Goal: Information Seeking & Learning: Find specific fact

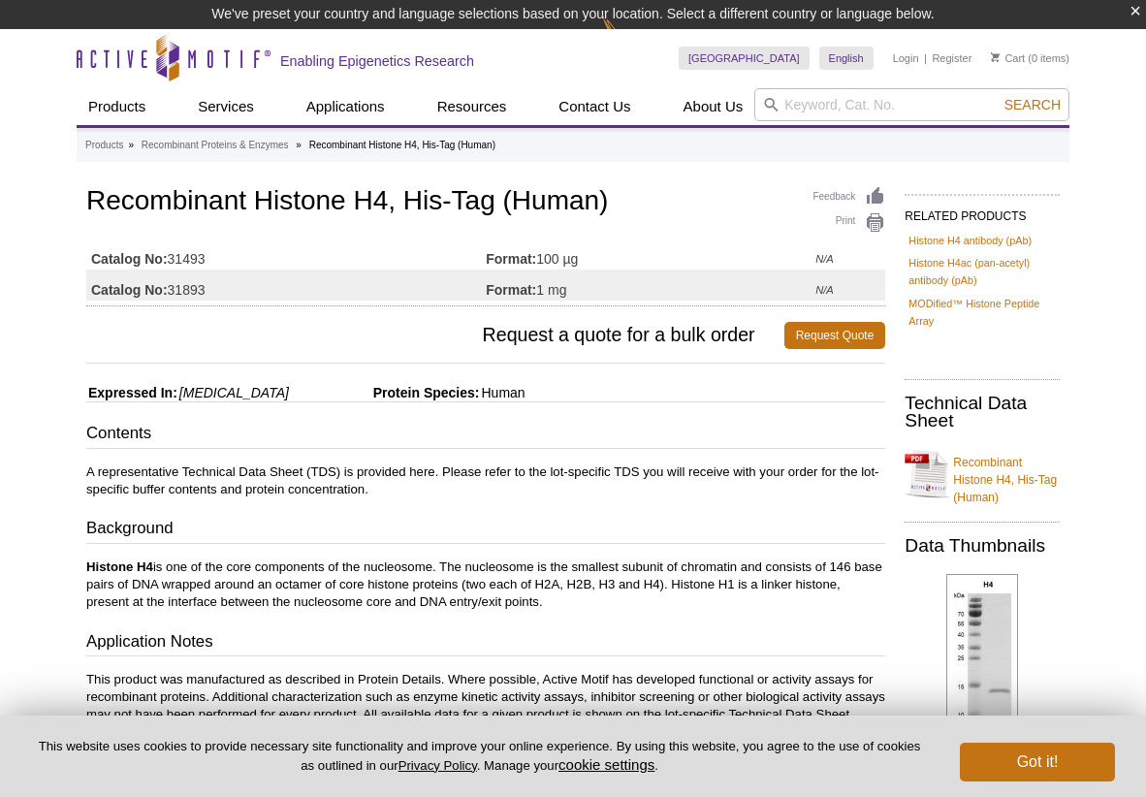
click at [1095, 758] on button "Got it!" at bounding box center [1037, 762] width 155 height 39
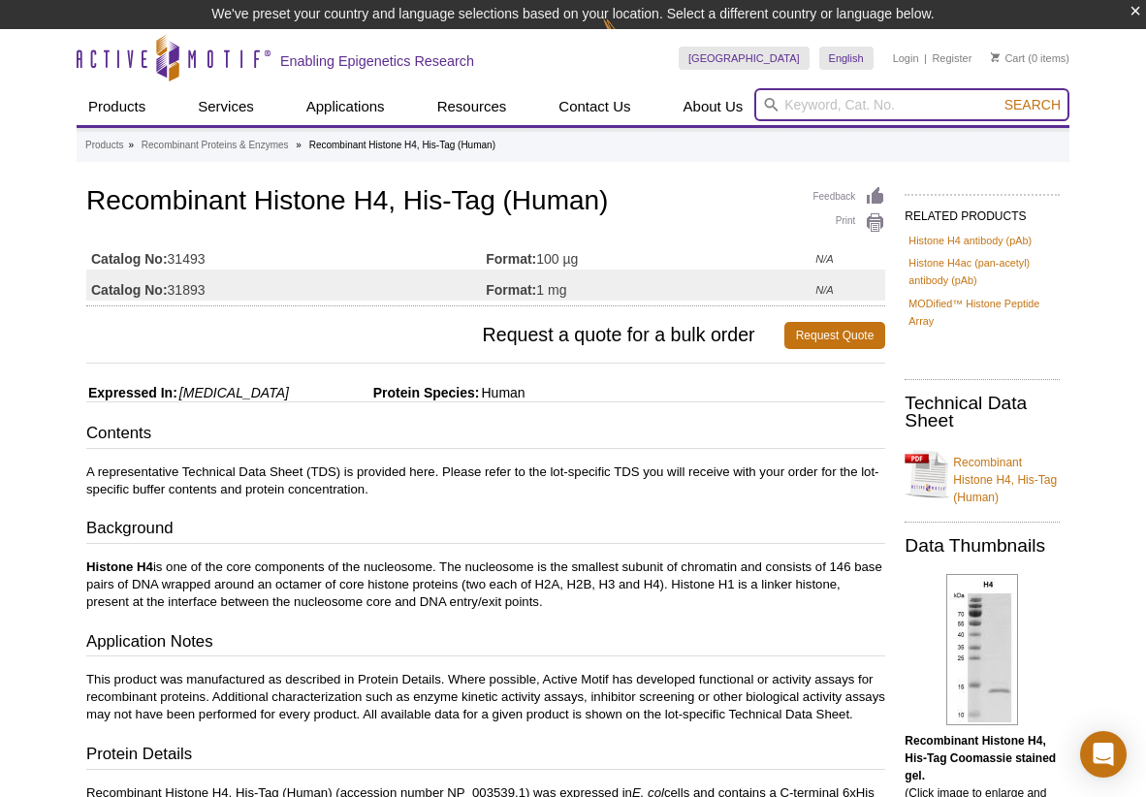
click at [817, 104] on input "search" at bounding box center [911, 104] width 315 height 33
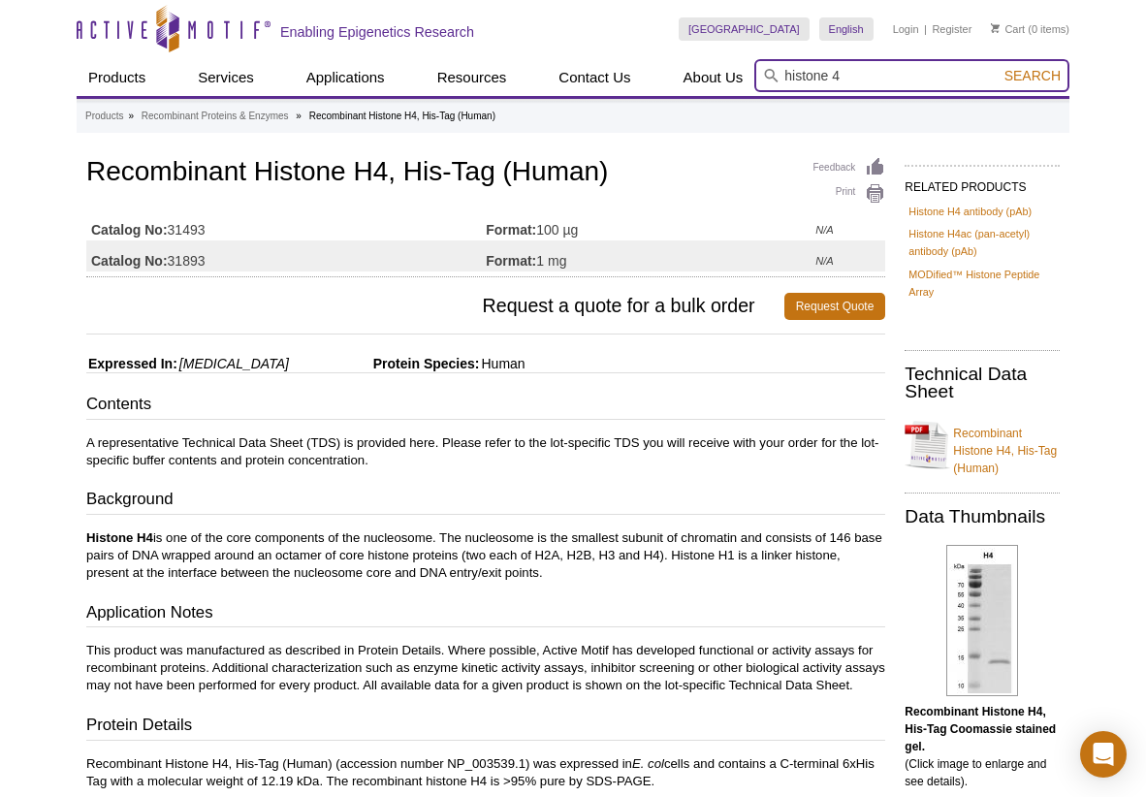
type input "histone 4"
click at [998, 67] on button "Search" at bounding box center [1032, 75] width 68 height 17
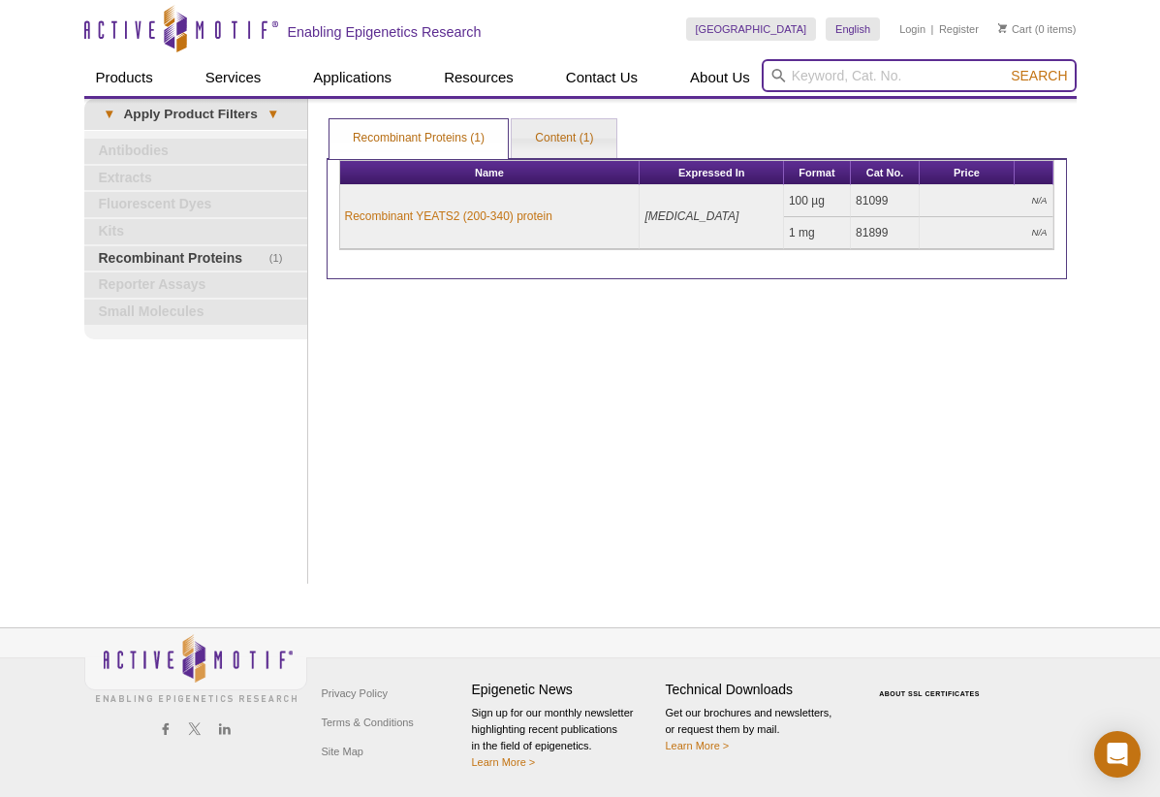
click at [905, 72] on input "search" at bounding box center [919, 75] width 315 height 33
type input "histone 4"
click at [1005, 67] on button "Search" at bounding box center [1039, 75] width 68 height 17
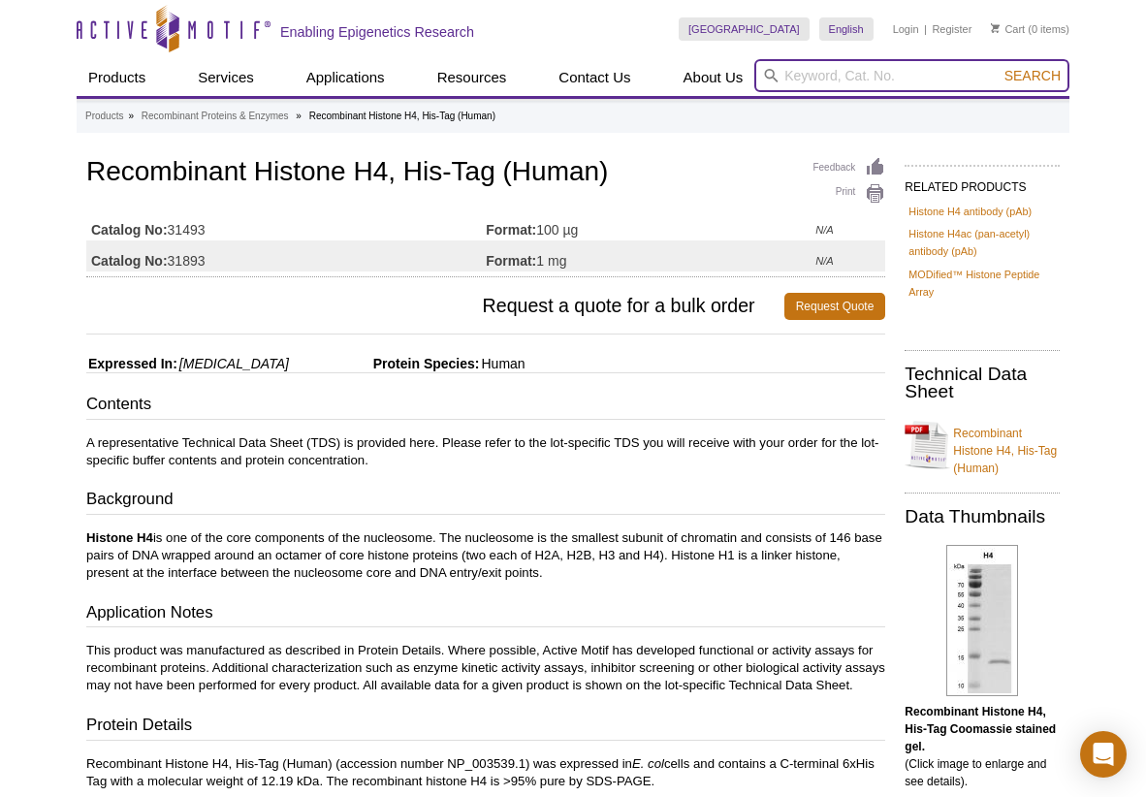
click at [824, 77] on input "search" at bounding box center [911, 75] width 315 height 33
type input "v5 tag"
click at [998, 67] on button "Search" at bounding box center [1032, 75] width 68 height 17
